Goal: Task Accomplishment & Management: Manage account settings

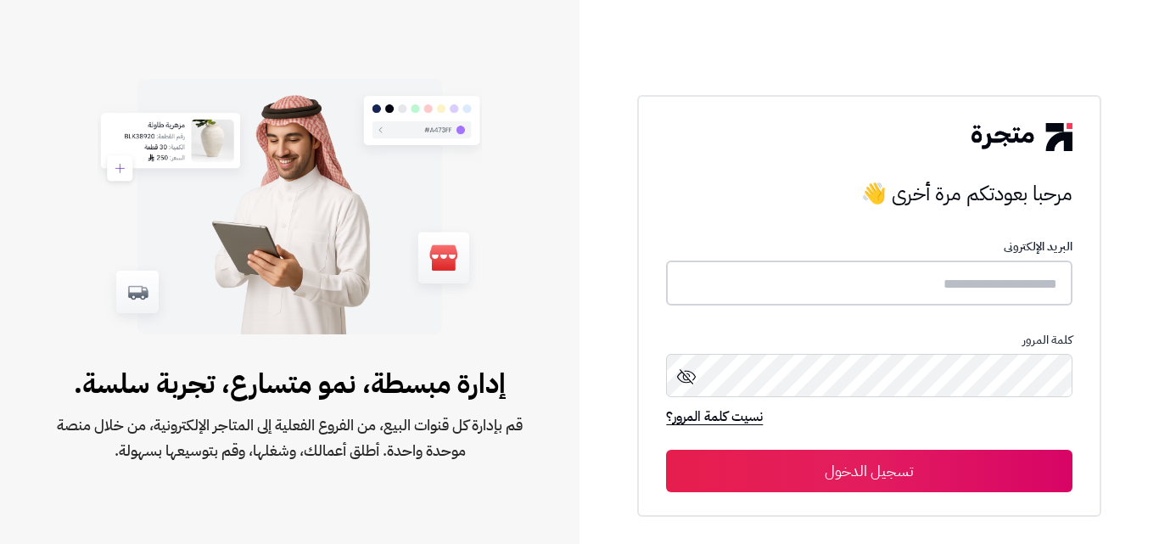
type input "**********"
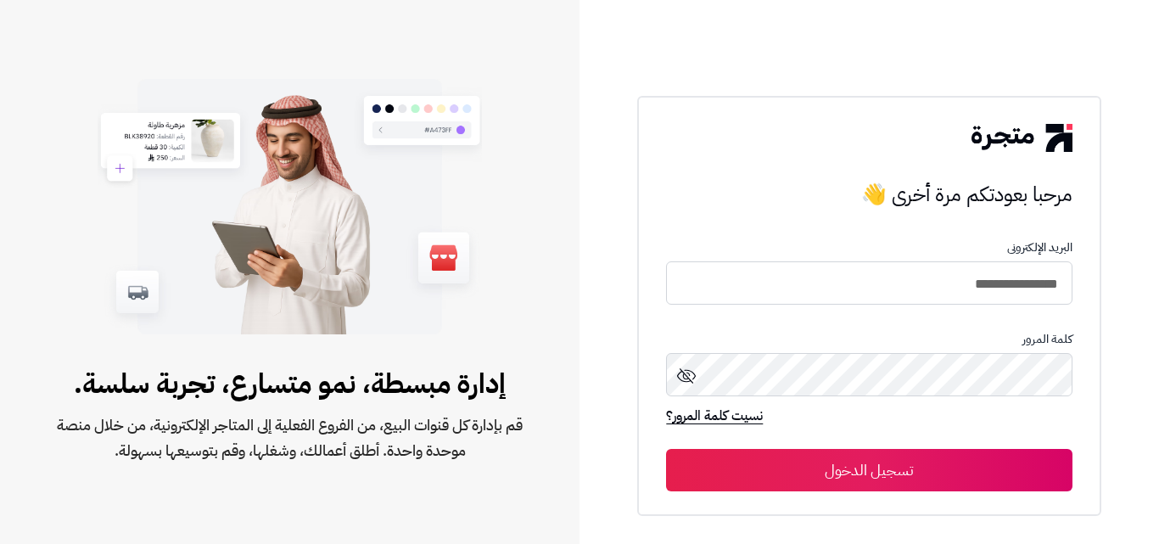
click at [792, 458] on button "تسجيل الدخول" at bounding box center [869, 470] width 406 height 42
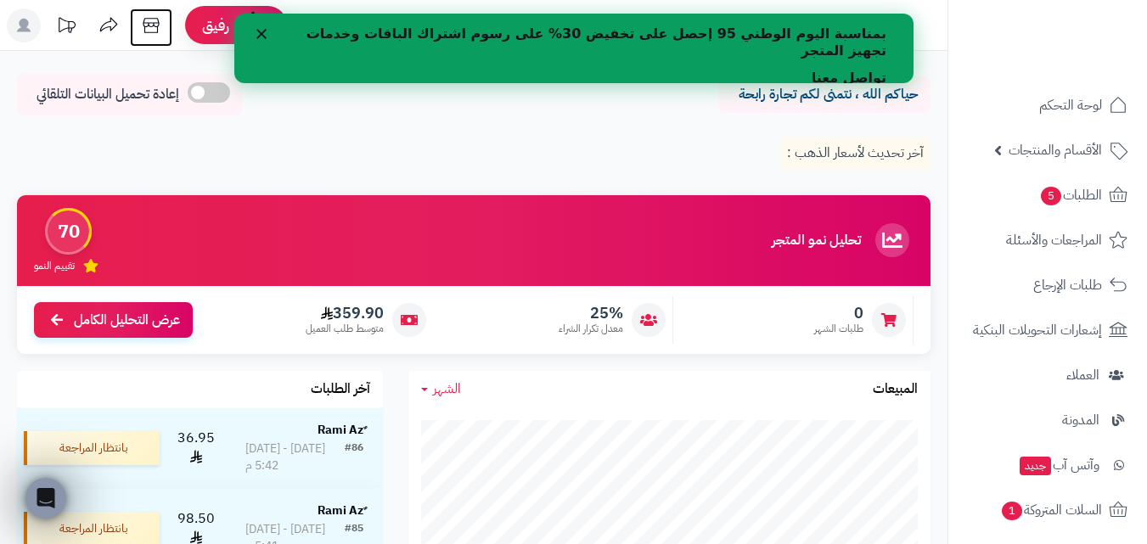
click at [144, 31] on icon at bounding box center [151, 25] width 16 height 15
click at [34, 32] on rect at bounding box center [24, 25] width 34 height 34
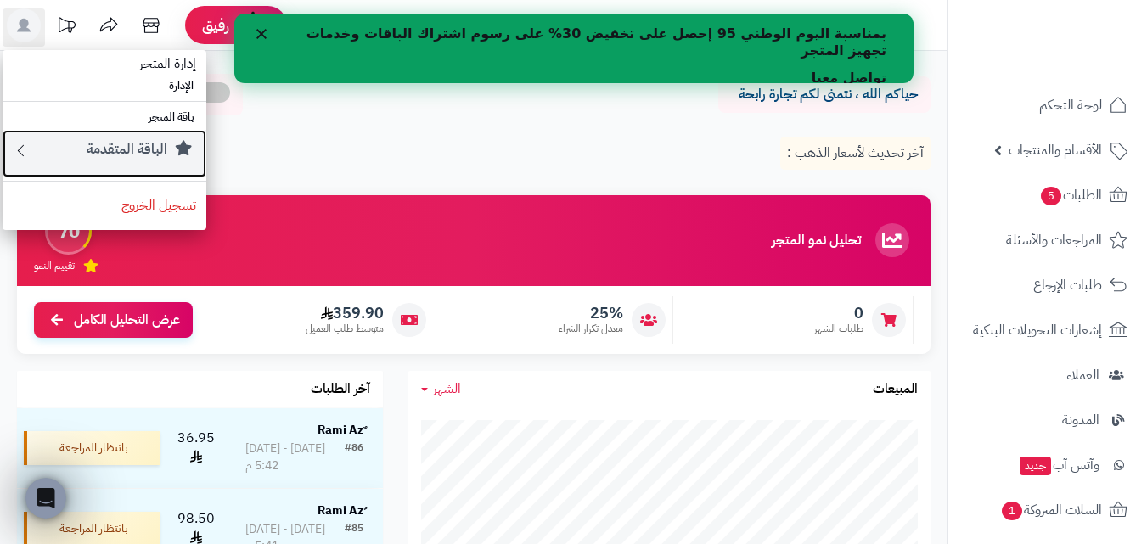
click at [141, 160] on div "الباقة المتقدمة" at bounding box center [113, 153] width 166 height 27
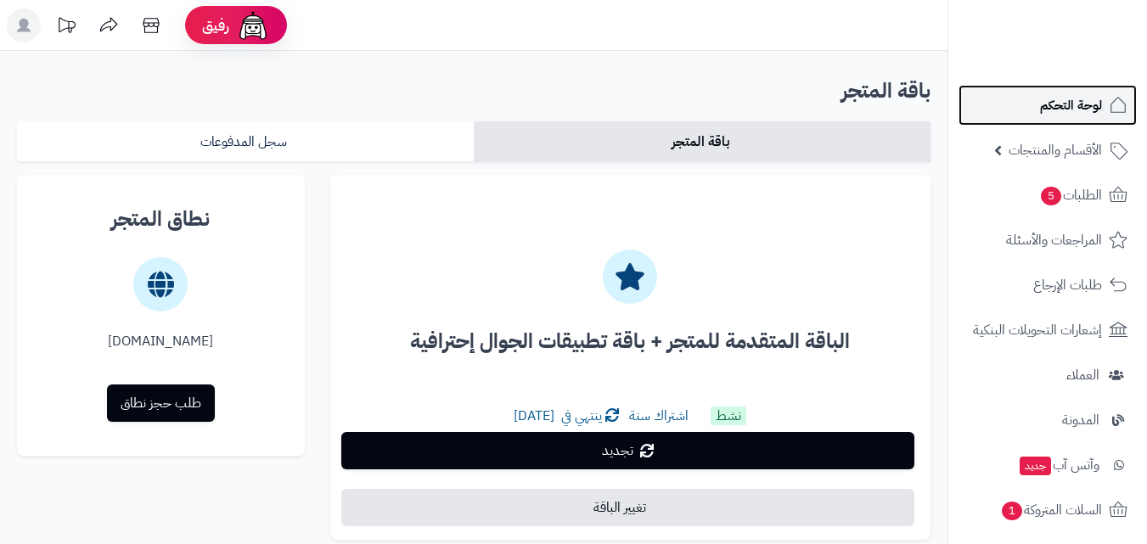
click at [1063, 120] on link "لوحة التحكم" at bounding box center [1047, 105] width 178 height 41
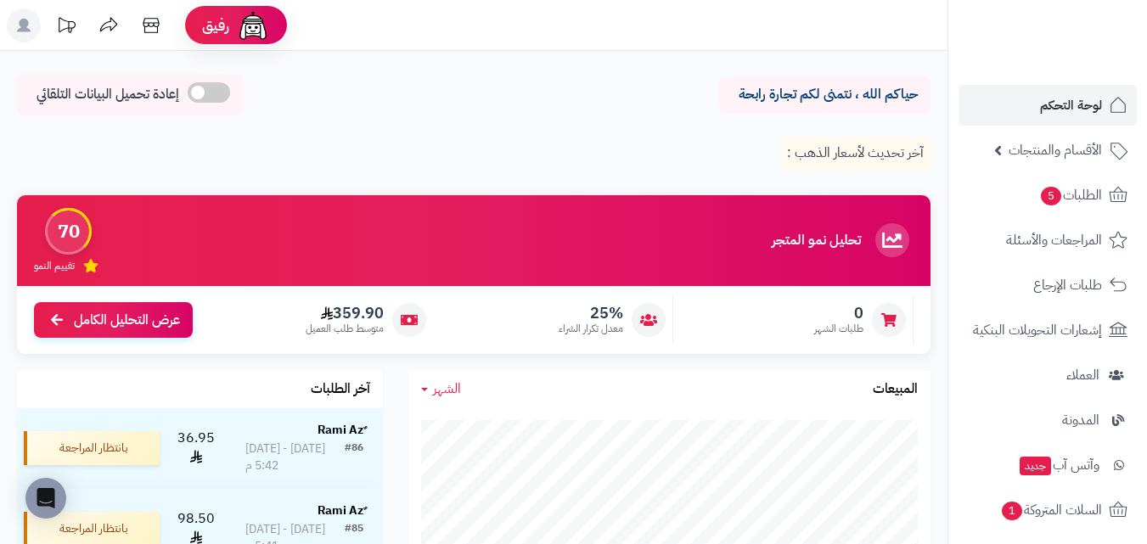
click at [31, 19] on rect at bounding box center [24, 25] width 34 height 34
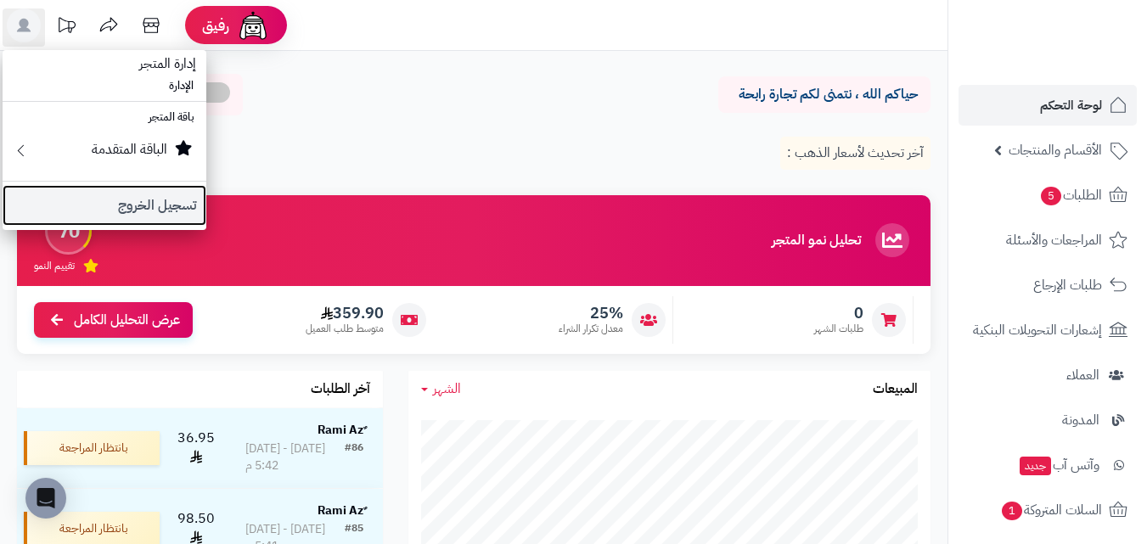
click at [177, 204] on link "تسجيل الخروج" at bounding box center [105, 205] width 204 height 41
